Goal: Transaction & Acquisition: Purchase product/service

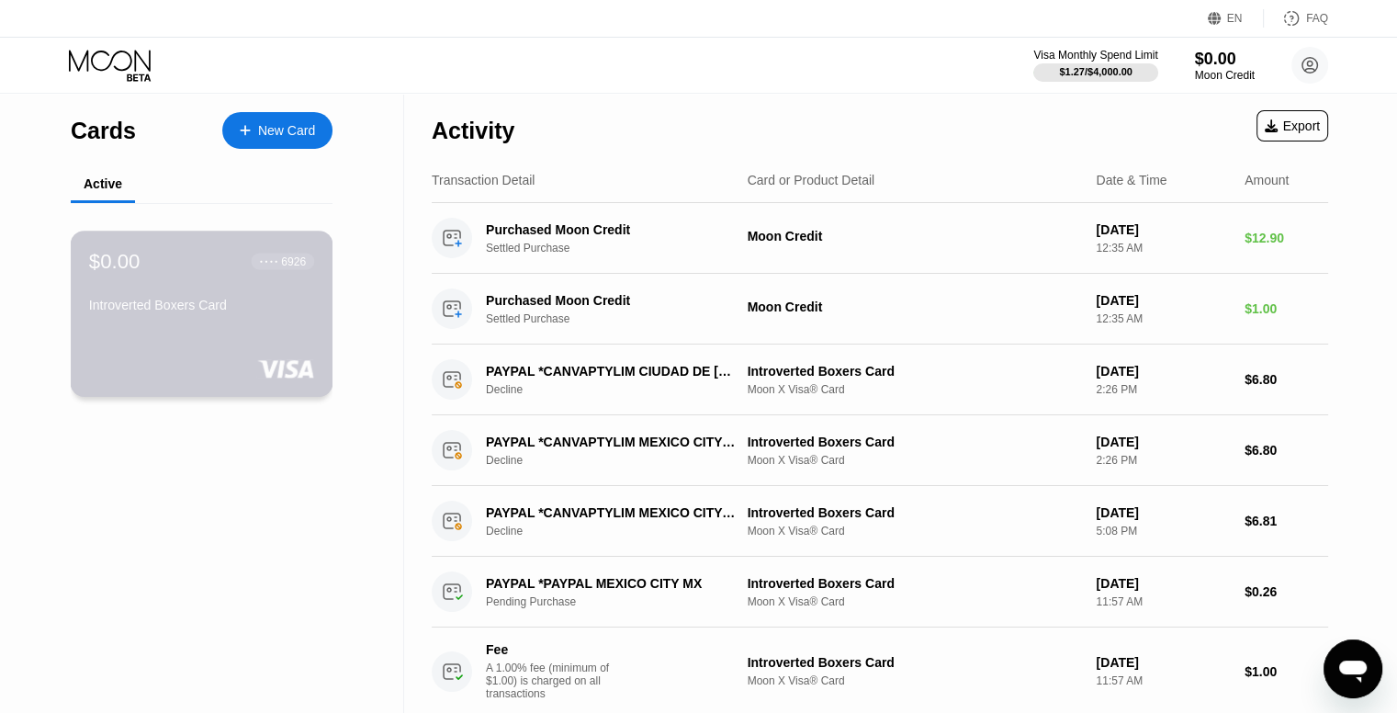
click at [266, 312] on div "Introverted Boxers Card" at bounding box center [201, 305] width 225 height 15
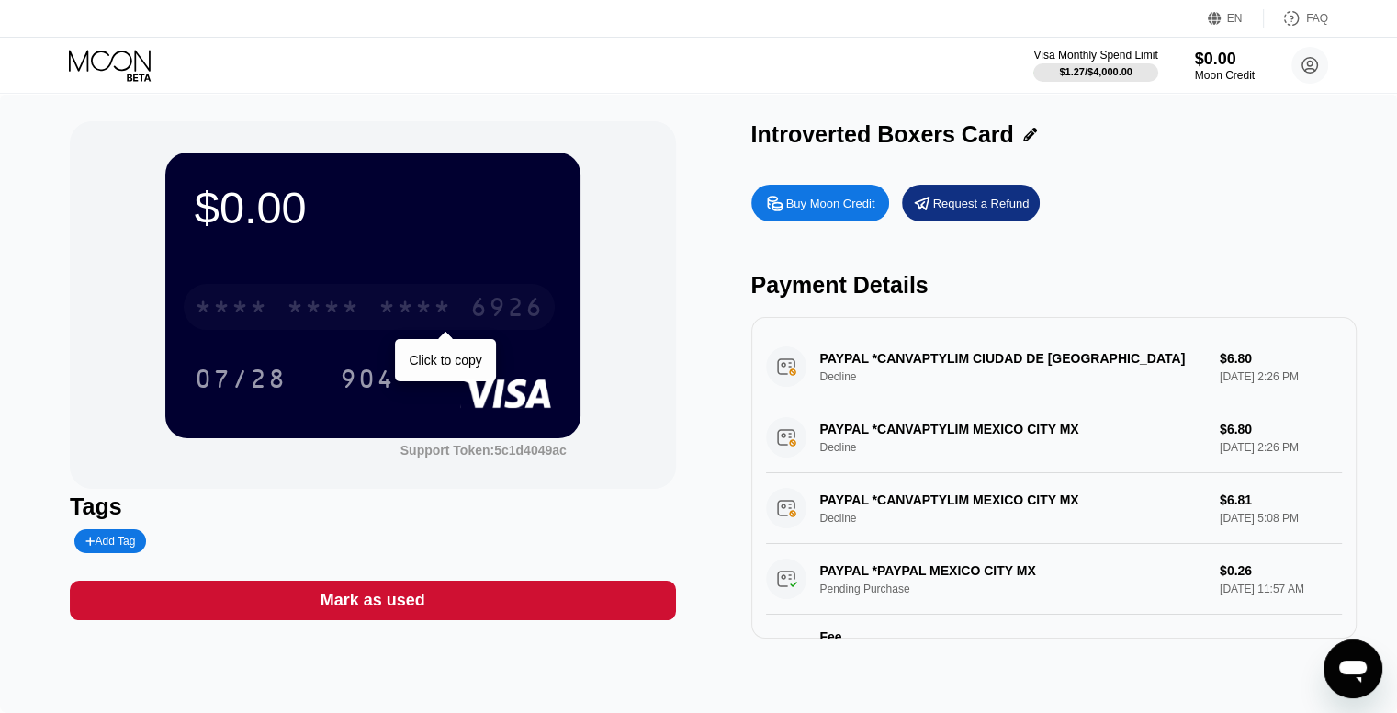
click at [380, 302] on div "* * * *" at bounding box center [414, 309] width 73 height 29
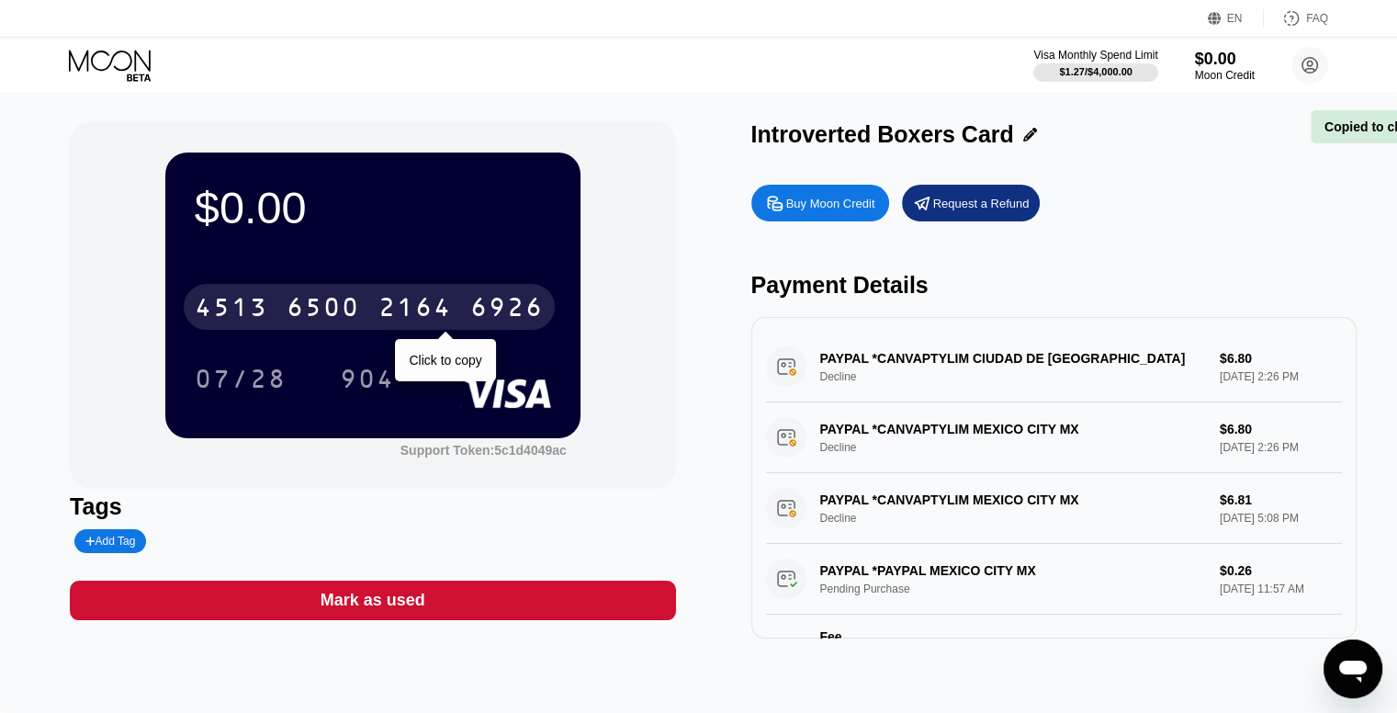
click at [378, 314] on div "2164" at bounding box center [414, 309] width 73 height 29
click at [328, 313] on div "* * * *" at bounding box center [323, 309] width 73 height 29
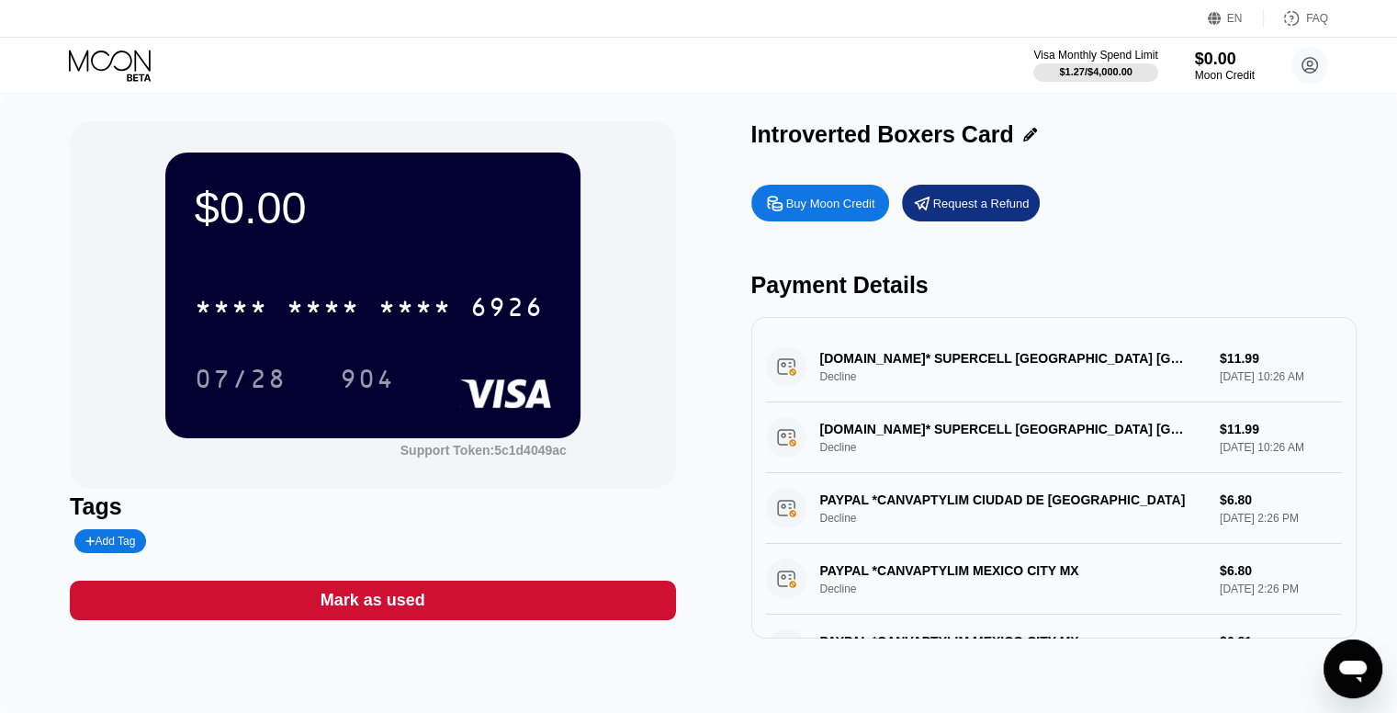
click at [827, 219] on div "Buy Moon Credit" at bounding box center [820, 203] width 138 height 37
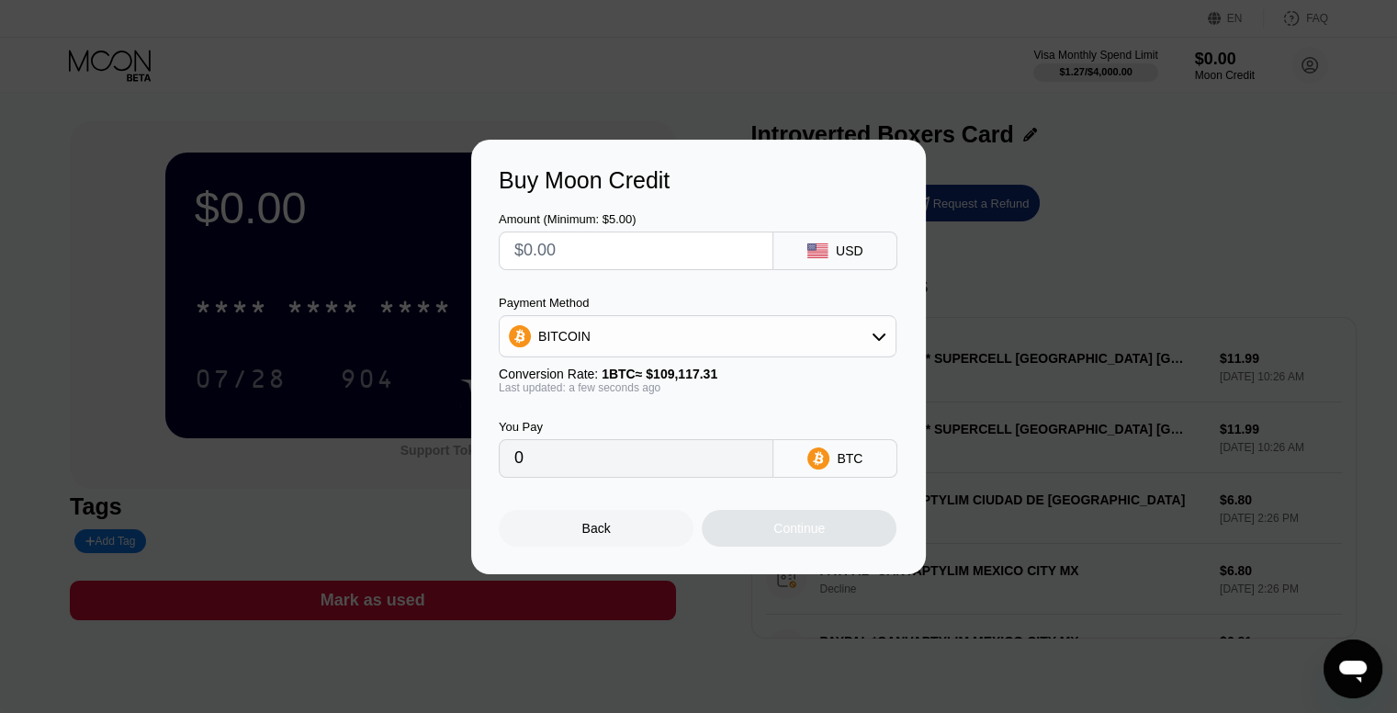
click at [638, 249] on input "text" at bounding box center [635, 250] width 243 height 37
type input "$1"
type input "0.00000917"
type input "$13"
type input "0.00011914"
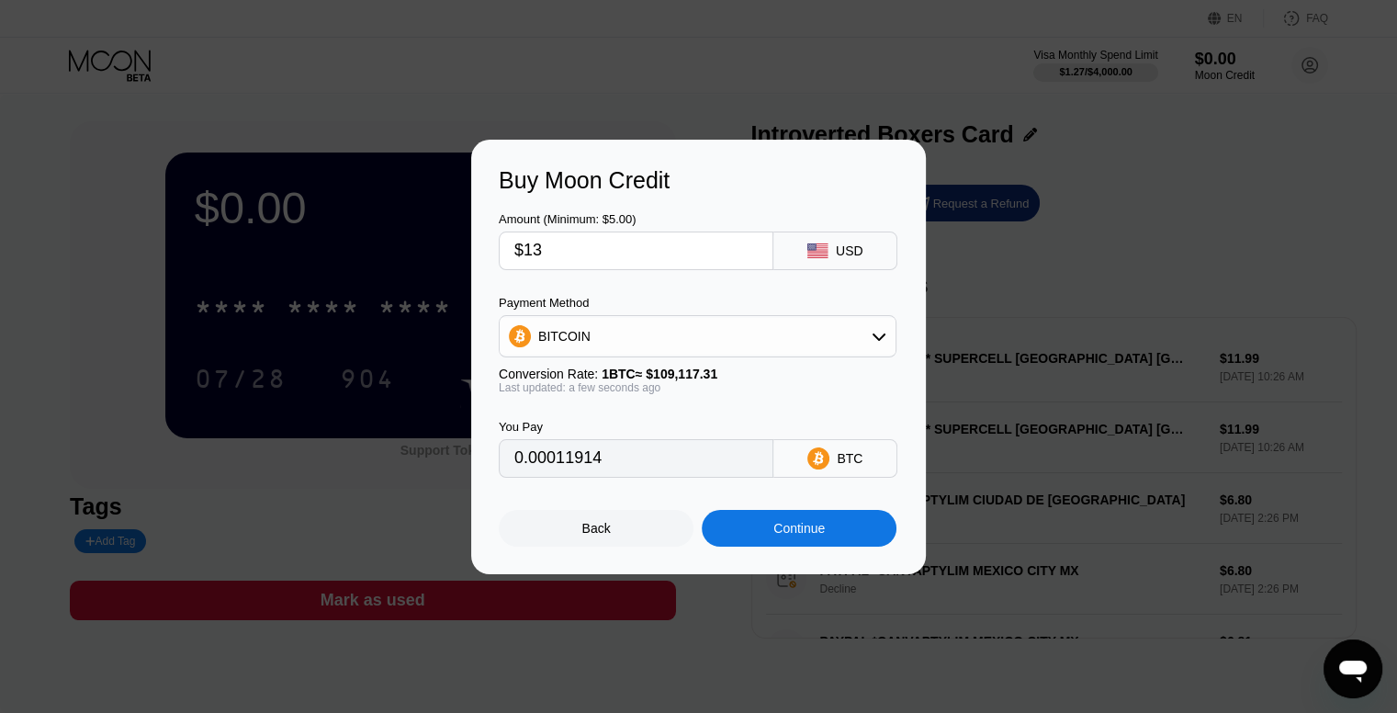
click at [783, 535] on div "Continue" at bounding box center [798, 528] width 51 height 15
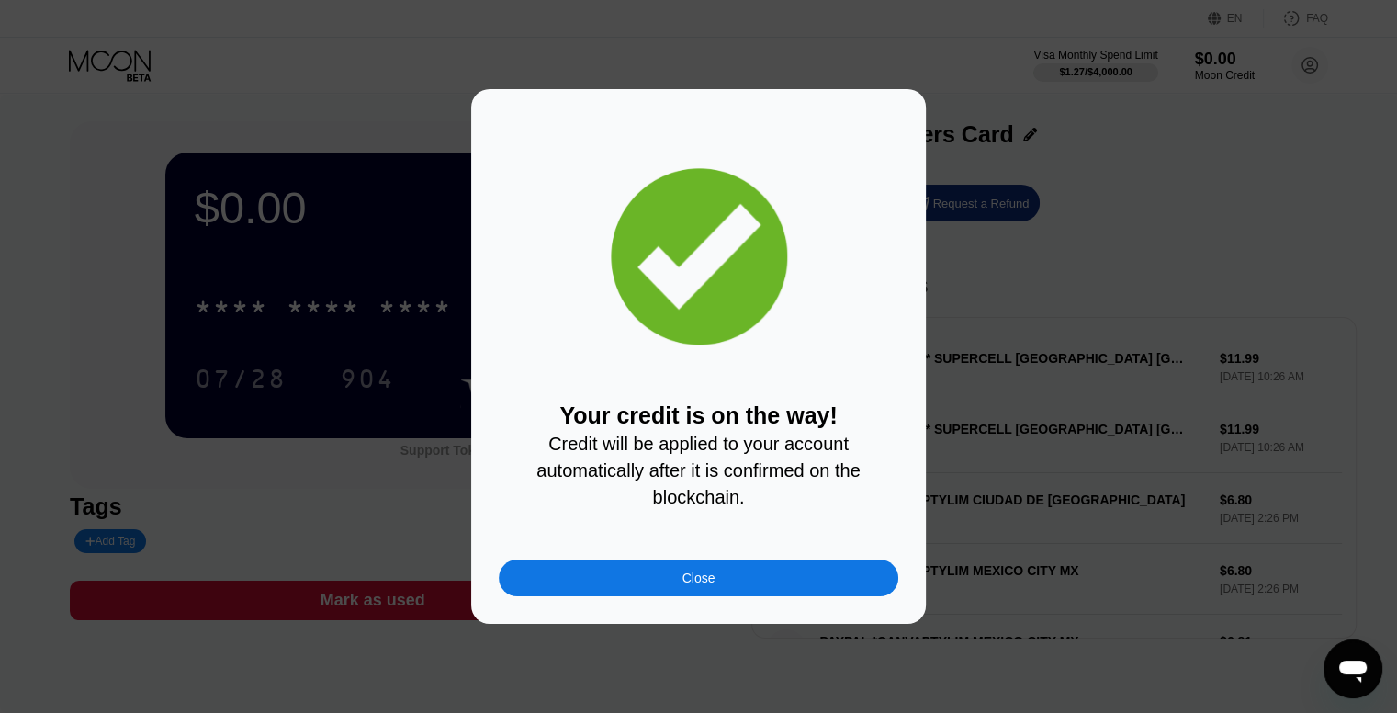
click at [733, 596] on div "Close" at bounding box center [698, 577] width 399 height 37
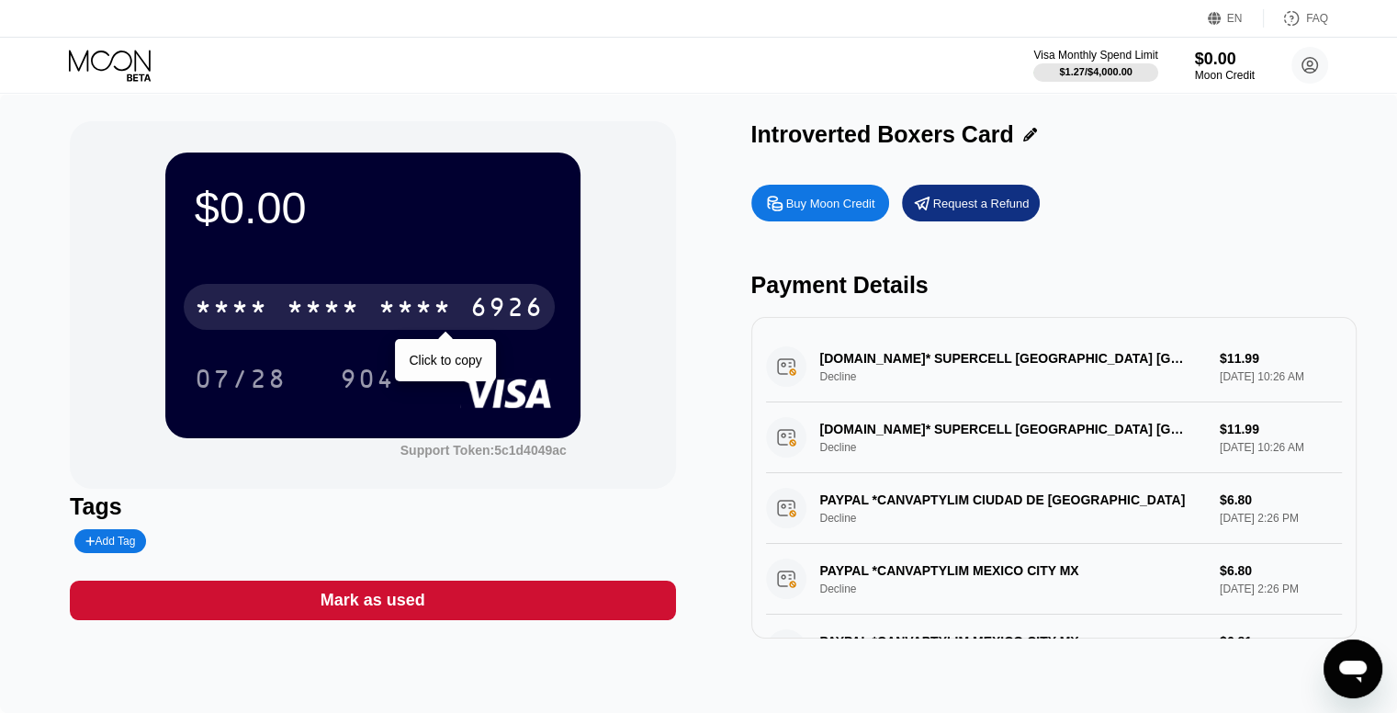
click at [258, 306] on div "* * * *" at bounding box center [231, 309] width 73 height 29
click at [327, 328] on div "* * * * * * * * * * * * 6926" at bounding box center [369, 307] width 371 height 46
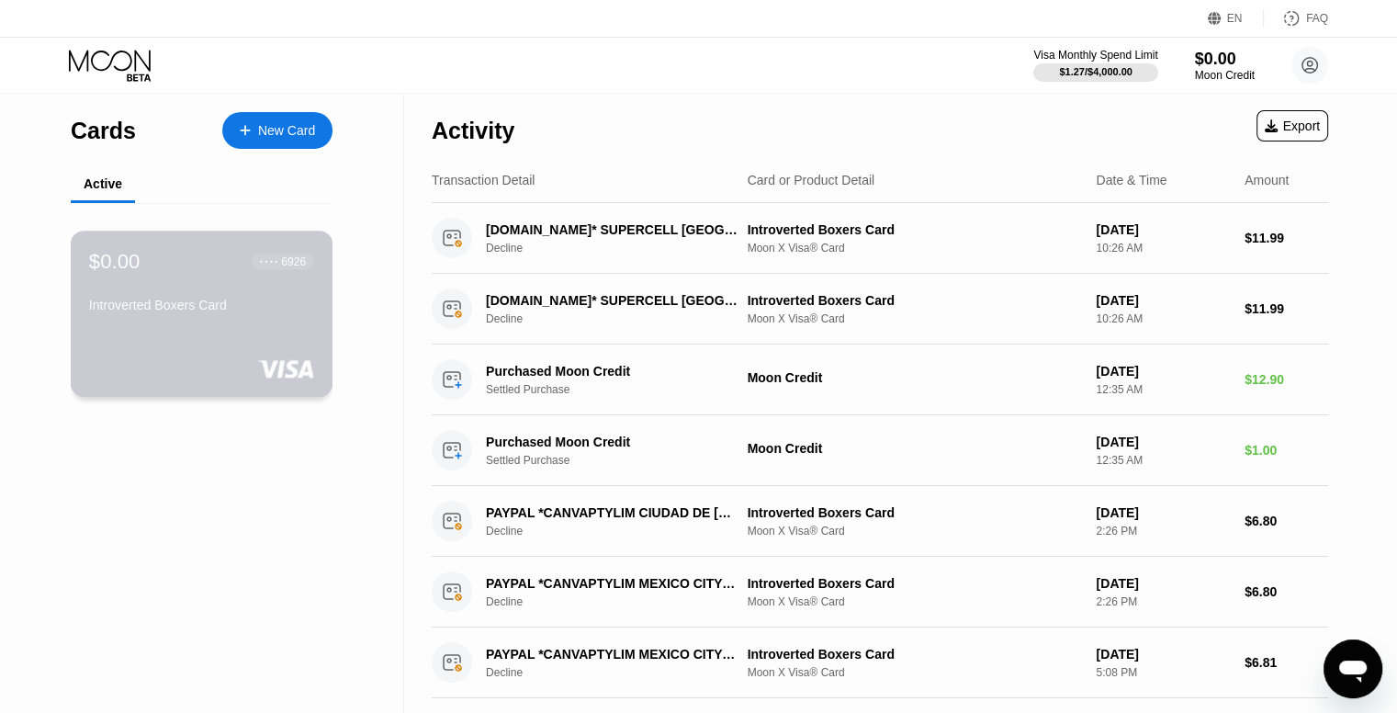
click at [278, 334] on div "$0.00 ● ● ● ● 6926 Introverted Boxers Card" at bounding box center [202, 314] width 263 height 166
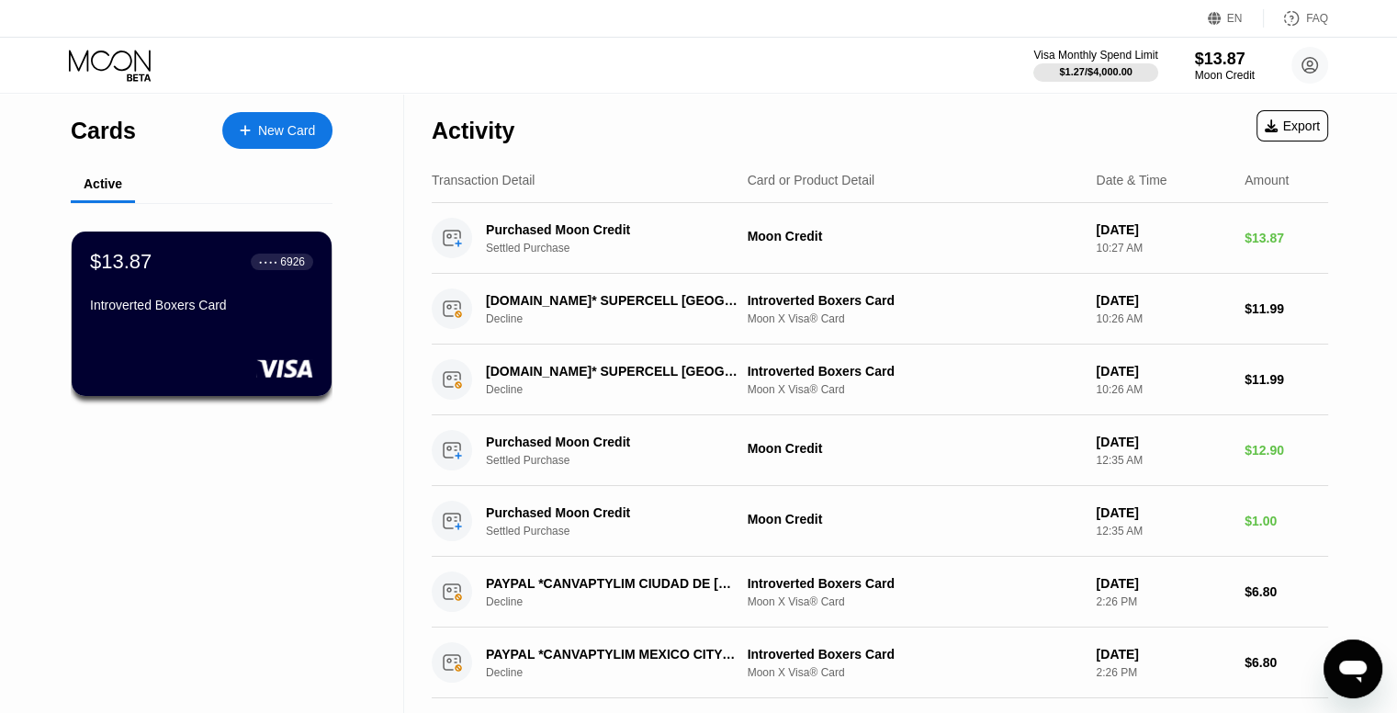
click at [293, 261] on div "6926" at bounding box center [292, 261] width 25 height 13
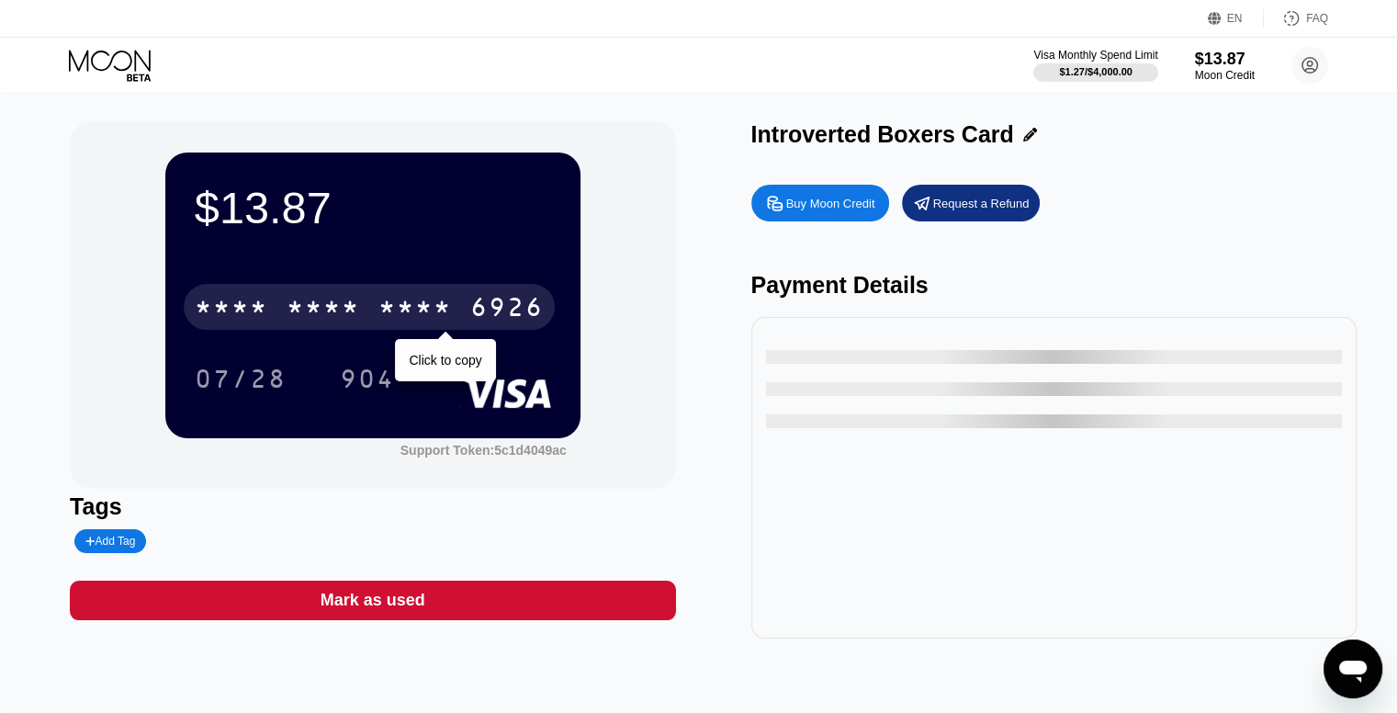
click at [296, 309] on div "* * * *" at bounding box center [323, 309] width 73 height 29
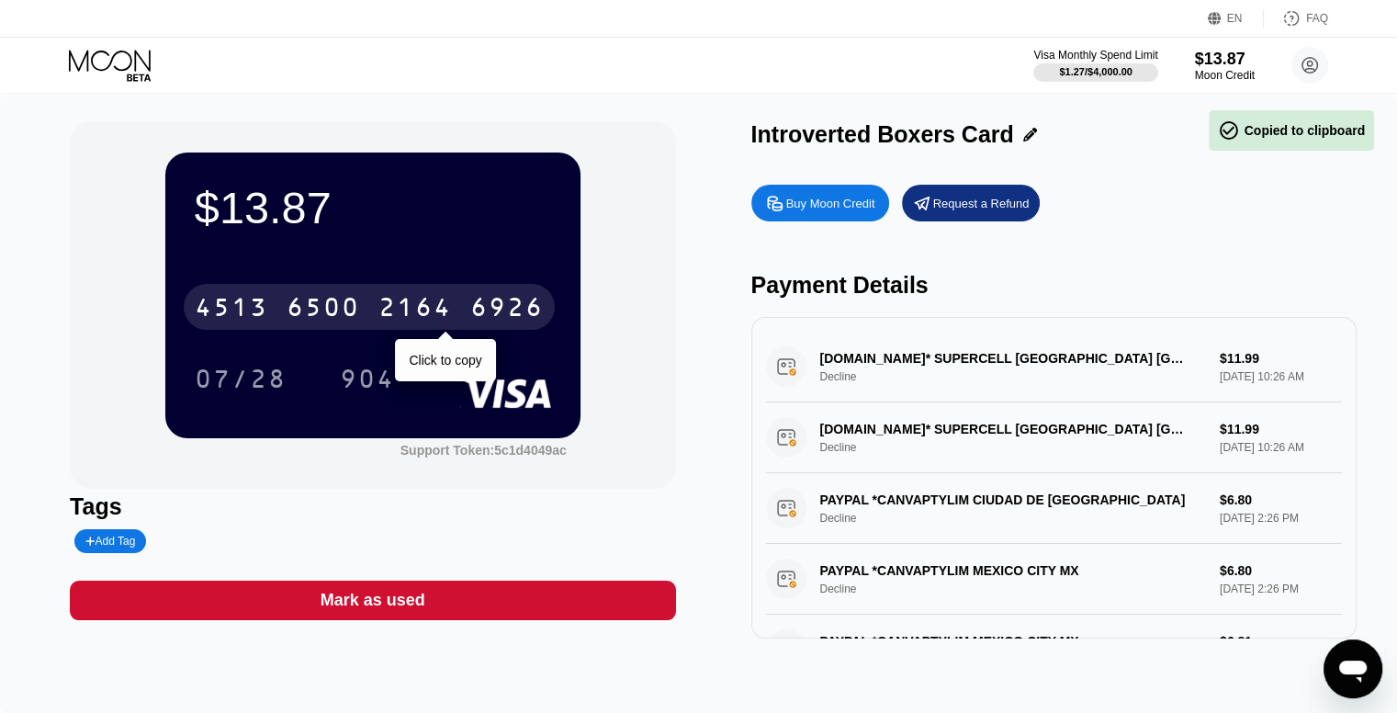
click at [296, 309] on div "6500" at bounding box center [323, 309] width 73 height 29
